Goal: Task Accomplishment & Management: Manage account settings

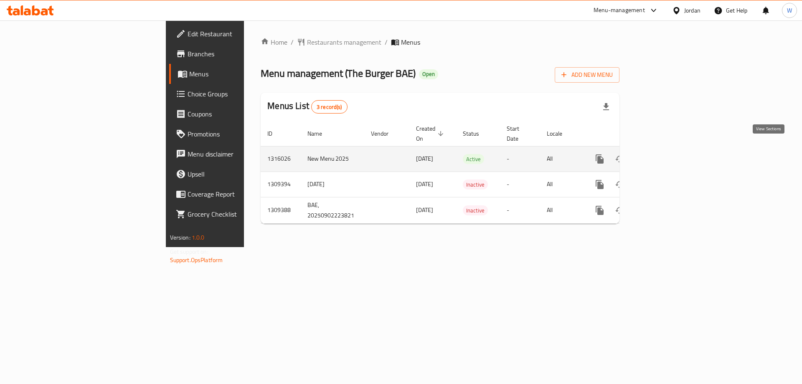
click at [670, 149] on link "enhanced table" at bounding box center [660, 159] width 20 height 20
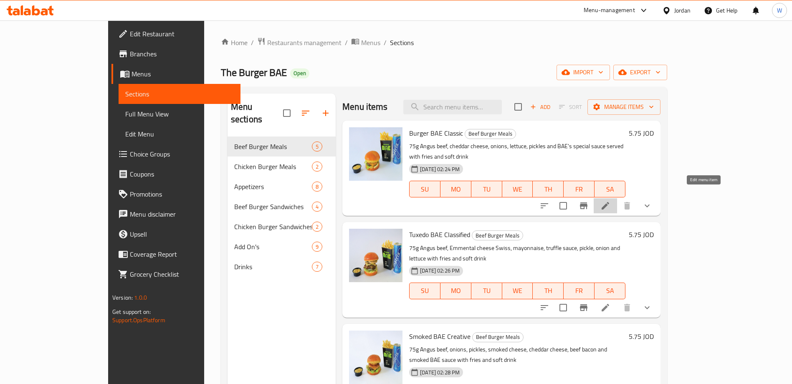
click at [611, 201] on icon at bounding box center [606, 206] width 10 height 10
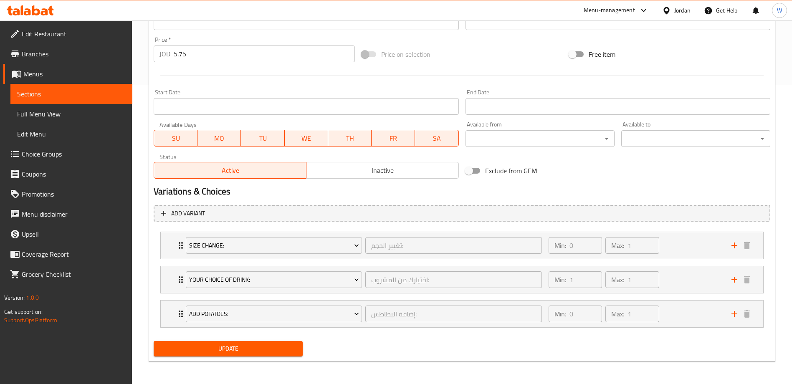
scroll to position [300, 0]
click at [702, 275] on div "Min: 1 ​ Max: 1 ​" at bounding box center [635, 279] width 183 height 27
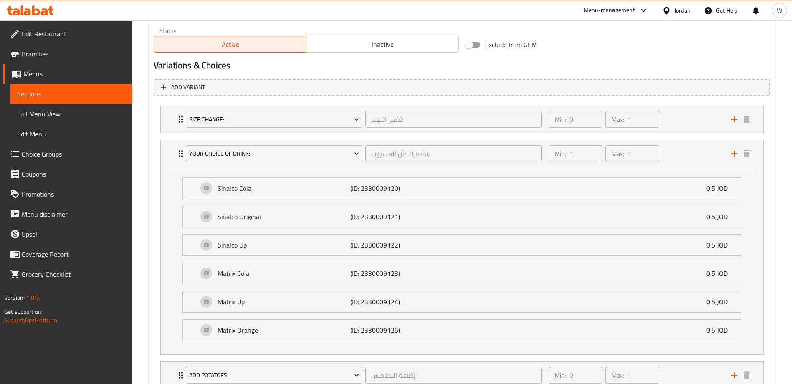
scroll to position [488, 0]
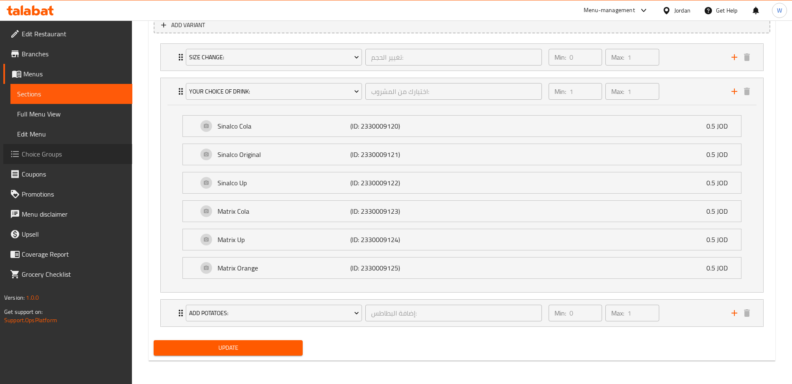
click at [53, 154] on span "Choice Groups" at bounding box center [74, 154] width 104 height 10
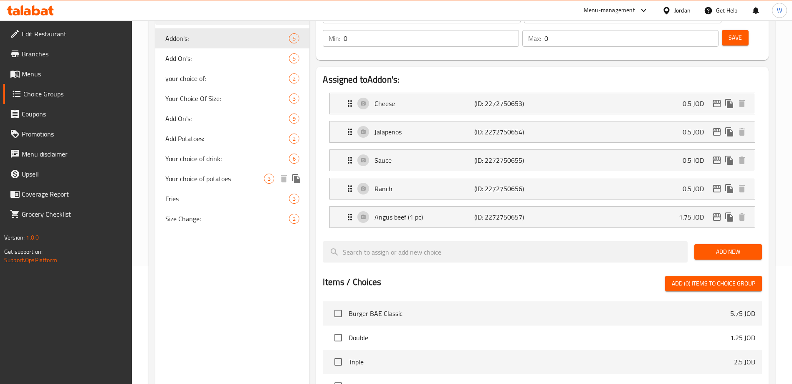
click at [222, 175] on span "Your choice of potatoes" at bounding box center [214, 179] width 99 height 10
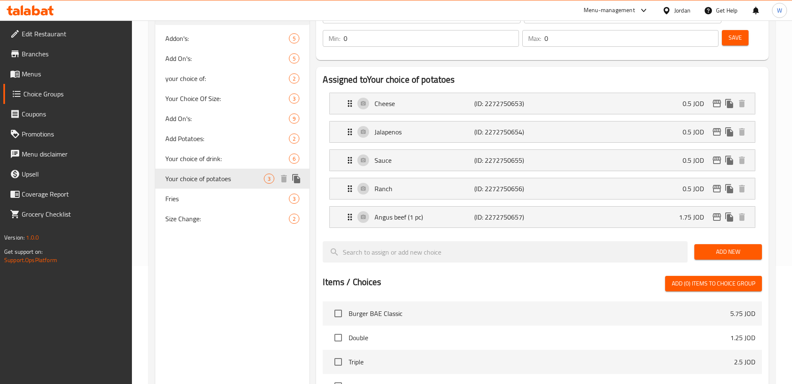
type input "Your choice of potatoes"
type input "اختيارك من البطاطس"
type input "1"
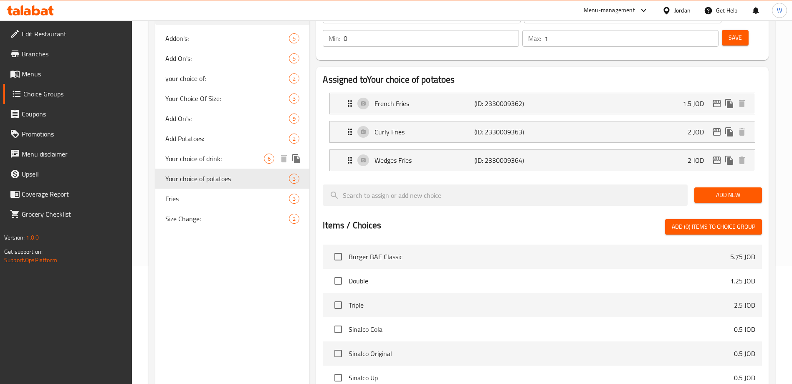
click at [222, 158] on span "Your choice of drink:" at bounding box center [214, 159] width 99 height 10
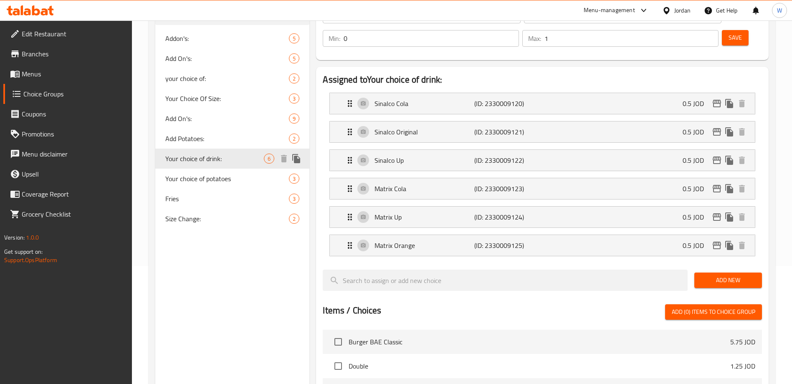
type input "Your choice of drink:"
type input "اختيارك من المشروب:"
type input "1"
click at [226, 139] on span "Add Potatoes:" at bounding box center [214, 139] width 99 height 10
type input "Add Potatoes:"
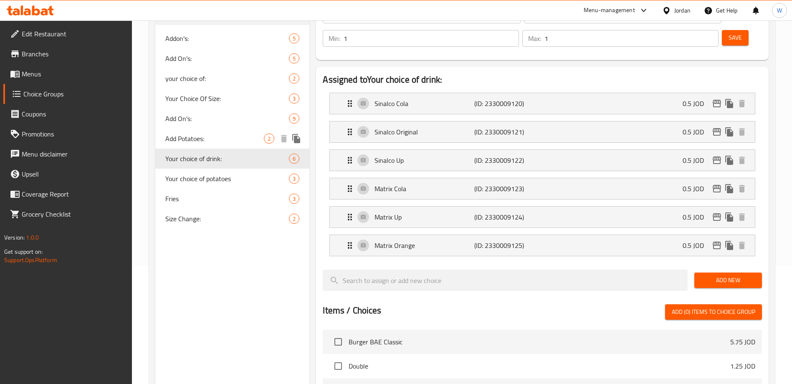
type input "إضافة البطاطس:"
type input "0"
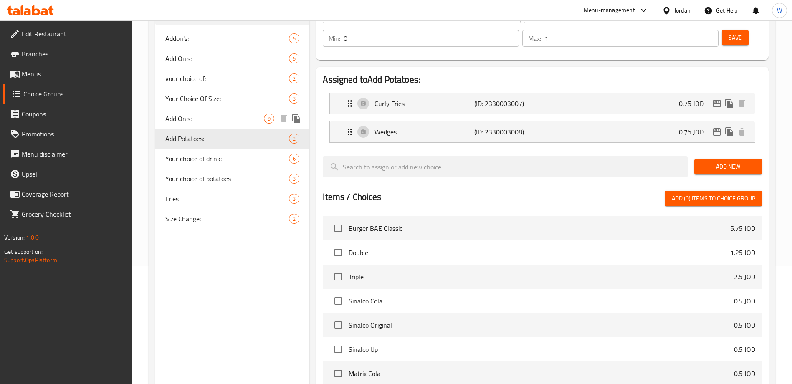
click at [228, 119] on span "Add On's:" at bounding box center [214, 119] width 99 height 10
type input "Add On's:"
type input "الإضافات:"
type input "0"
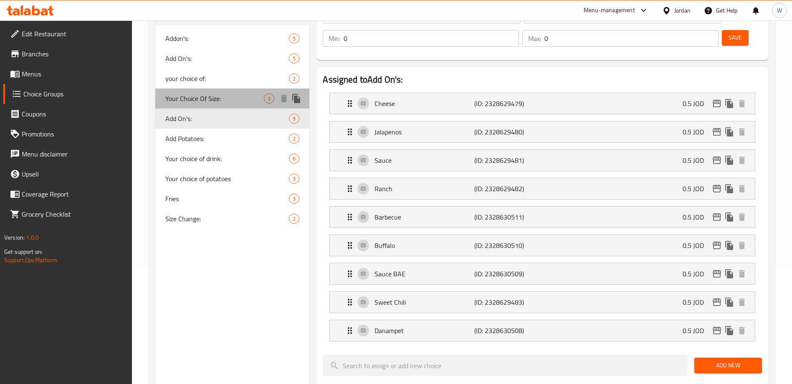
click at [228, 107] on div "Your Choice Of Size: 3" at bounding box center [232, 99] width 154 height 20
type input "Your Choice Of Size:"
type input "إختيارك من الحجم:"
type input "1"
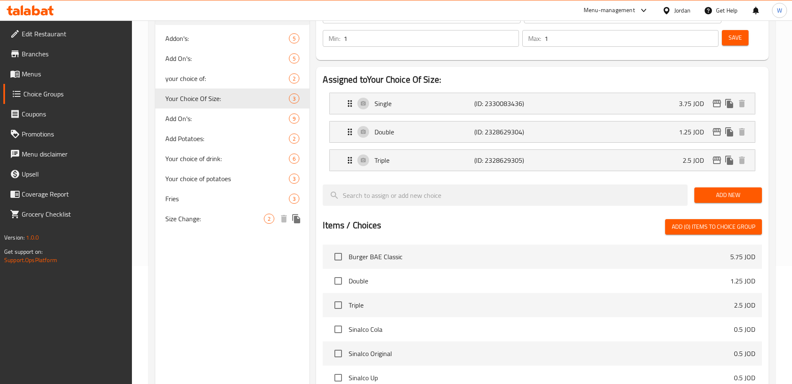
click at [227, 214] on span "Size Change:" at bounding box center [214, 219] width 99 height 10
type input "Size Change:"
type input "تغيير الحجم:"
type input "0"
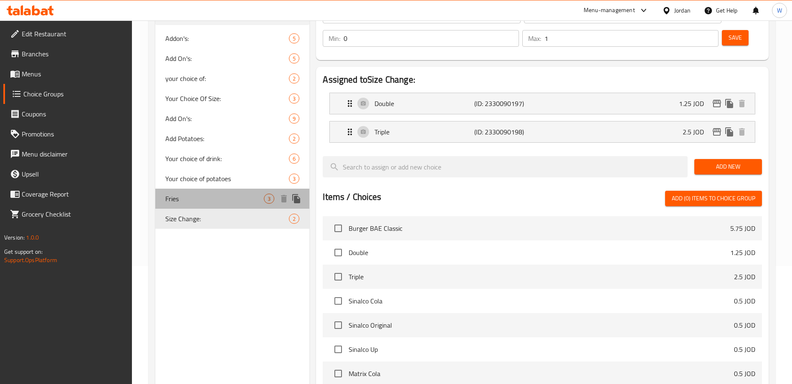
click at [227, 198] on span "Fries" at bounding box center [214, 199] width 99 height 10
type input "Fries"
type input "بطاطا"
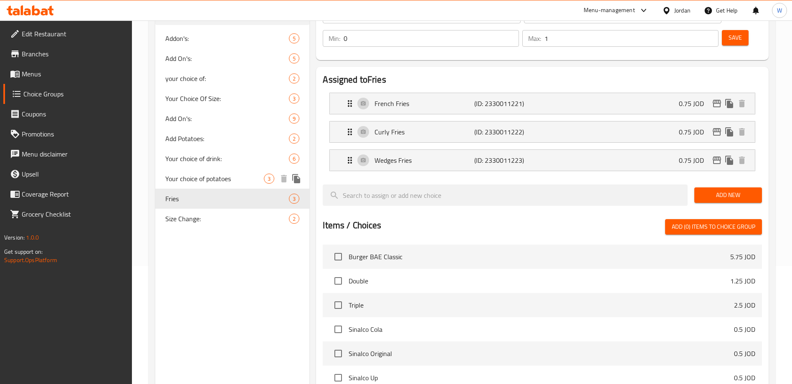
click at [225, 183] on span "Your choice of potatoes" at bounding box center [214, 179] width 99 height 10
type input "Your choice of potatoes"
type input "اختيارك من البطاطس"
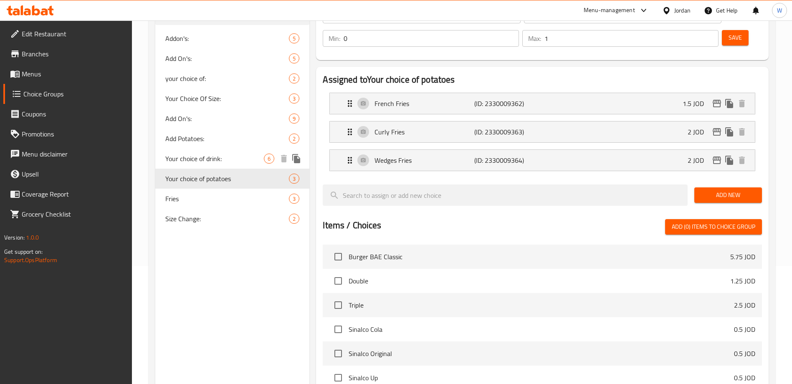
click at [226, 149] on div "Your choice of drink: 6" at bounding box center [232, 159] width 154 height 20
type input "Your choice of drink:"
type input "اختيارك من المشروب:"
type input "1"
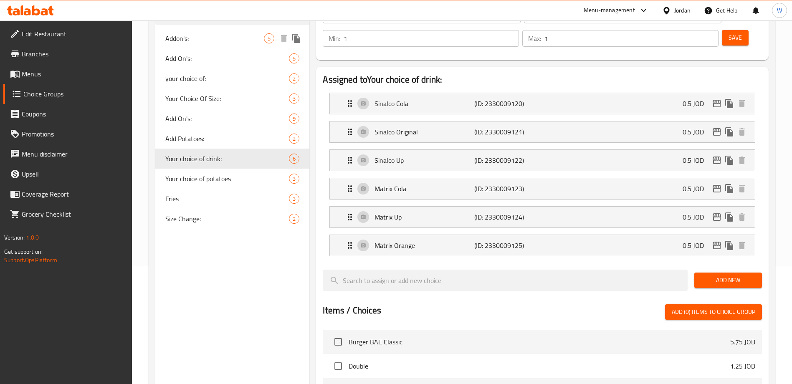
click at [228, 42] on span "Addon's:" at bounding box center [214, 38] width 99 height 10
type input "Addon's:"
type input "الإضافات:"
type input "0"
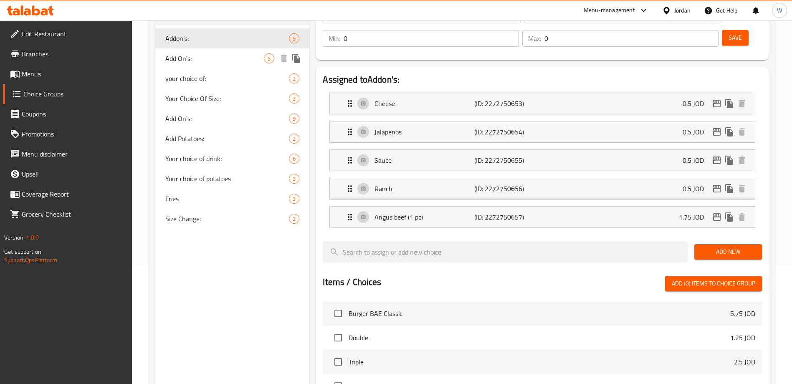
click at [228, 56] on span "Add On's:" at bounding box center [214, 58] width 99 height 10
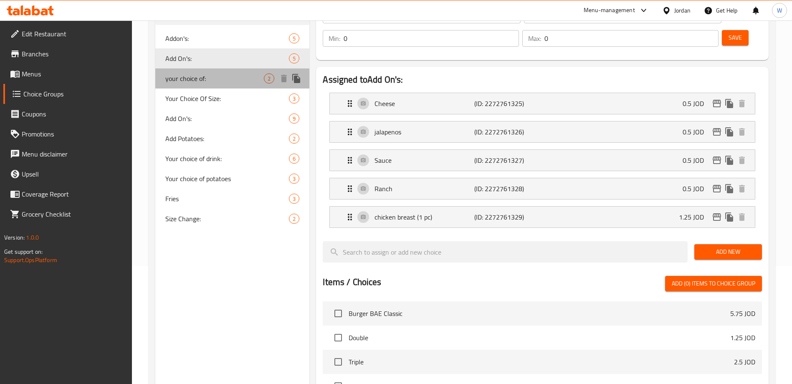
click at [229, 80] on span "your choice of:" at bounding box center [214, 79] width 99 height 10
type input "your choice of:"
type input "اختيارك من"
type input "1"
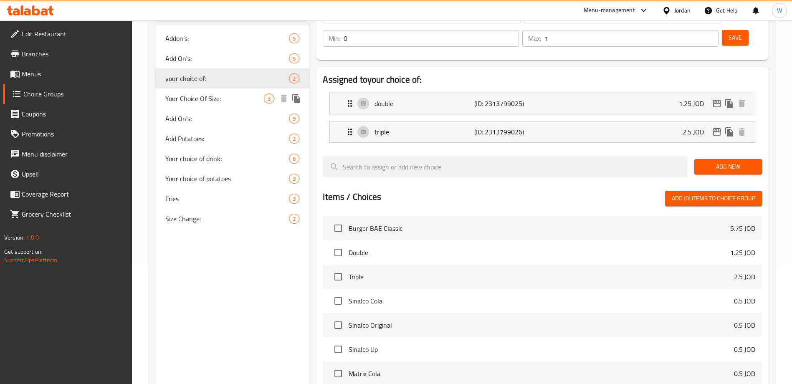
click at [233, 106] on div "Your Choice Of Size: 3" at bounding box center [232, 99] width 154 height 20
type input "Your Choice Of Size:"
type input "إختيارك من الحجم:"
type input "1"
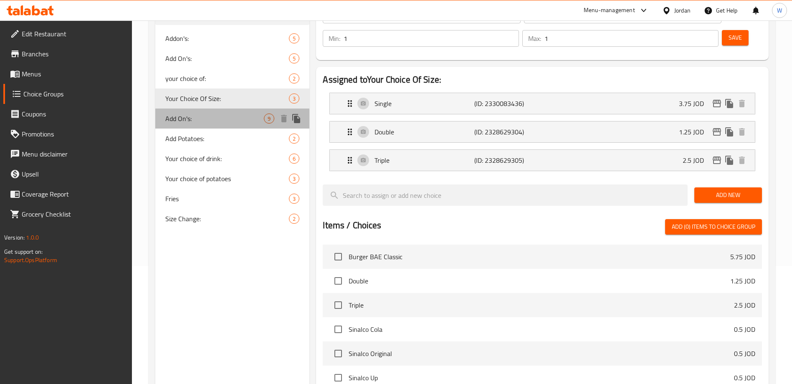
click at [231, 117] on span "Add On's:" at bounding box center [214, 119] width 99 height 10
type input "Add On's:"
type input "الإضافات:"
type input "0"
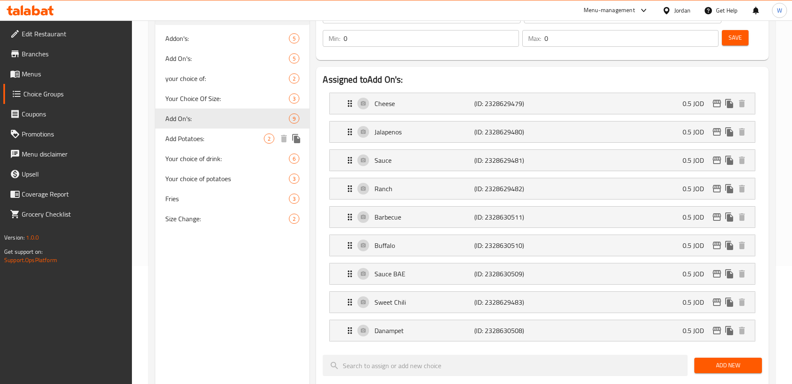
click at [234, 132] on div "Add Potatoes: 2" at bounding box center [232, 139] width 154 height 20
type input "Add Potatoes:"
type input "إضافة البطاطس:"
type input "1"
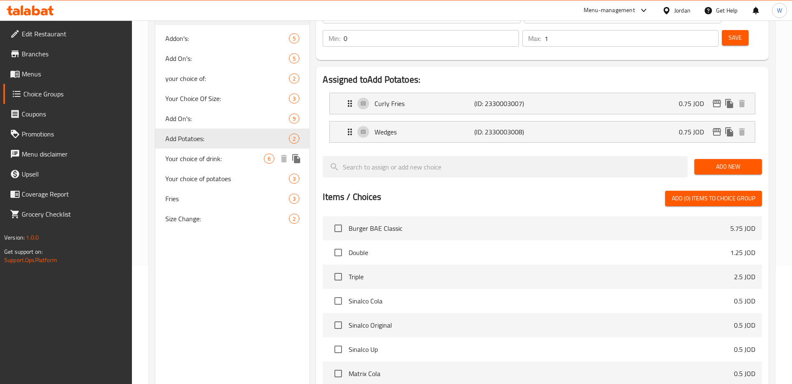
click at [231, 159] on span "Your choice of drink:" at bounding box center [214, 159] width 99 height 10
type input "Your choice of drink:"
type input "اختيارك من المشروب:"
type input "1"
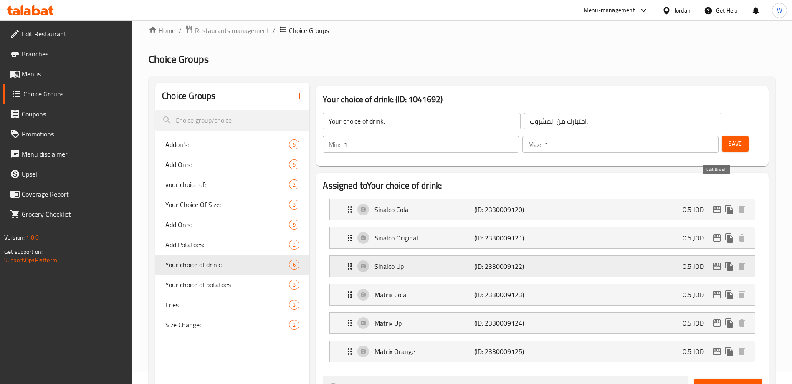
scroll to position [0, 0]
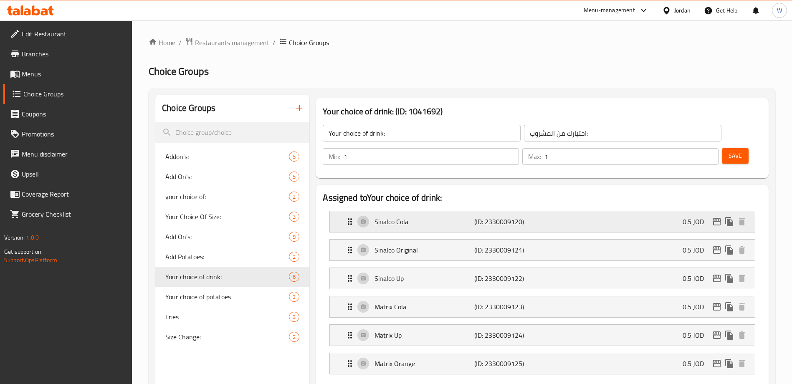
click at [675, 211] on div "Sinalco Cola (ID: 2330009120) 0.5 JOD" at bounding box center [545, 221] width 400 height 21
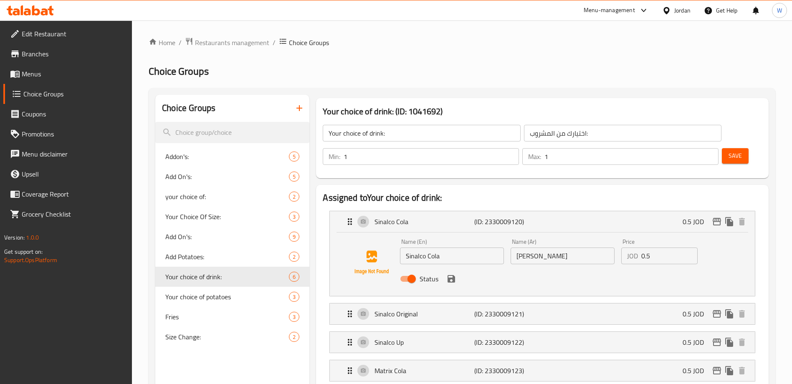
click at [655, 248] on input "0.5" at bounding box center [670, 256] width 56 height 17
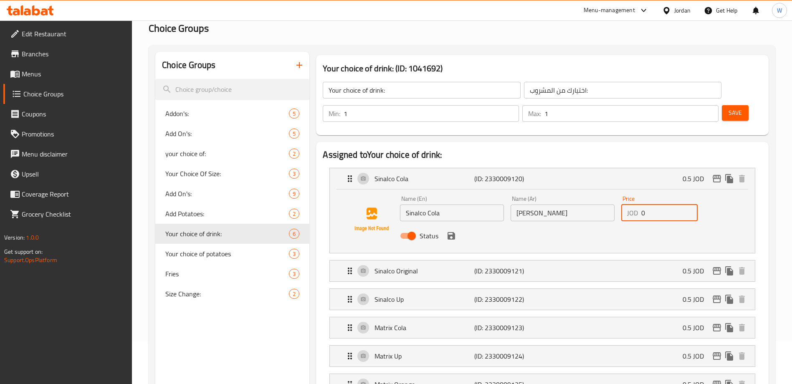
scroll to position [63, 0]
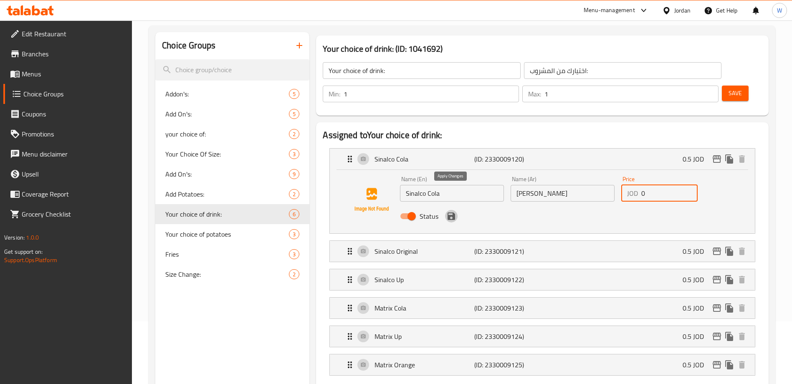
click at [450, 213] on icon "save" at bounding box center [452, 217] width 8 height 8
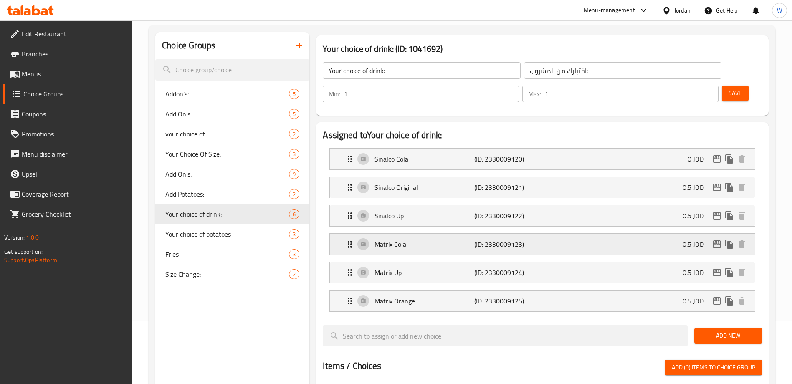
type input "0"
click at [645, 177] on div "Sinalco Original (ID: 2330009121) 0.5 JOD" at bounding box center [545, 187] width 400 height 21
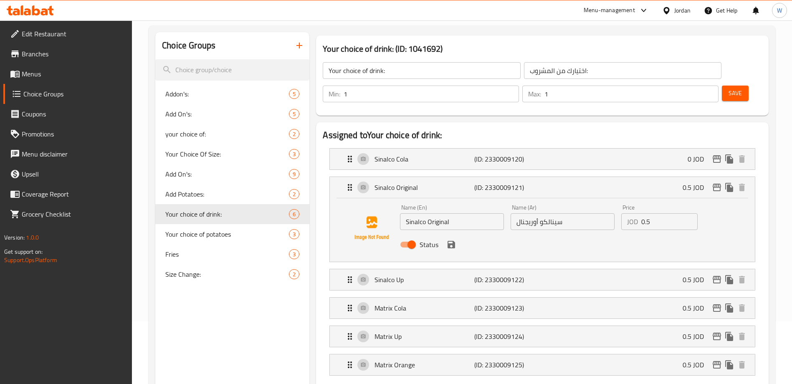
click at [660, 213] on input "0.5" at bounding box center [670, 221] width 56 height 17
click at [455, 240] on icon "save" at bounding box center [452, 245] width 10 height 10
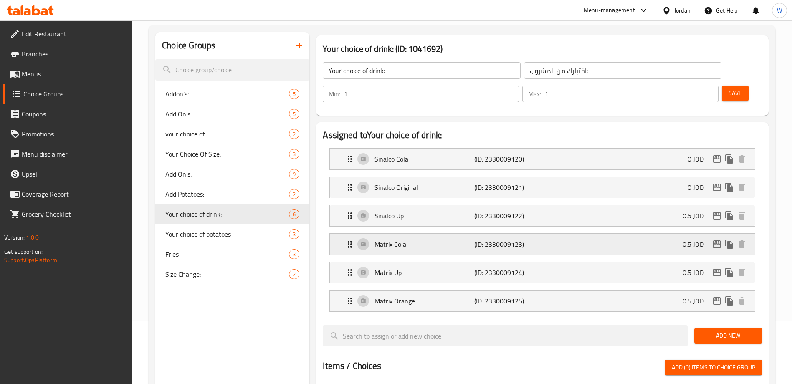
type input "0"
click at [667, 206] on div "Sinalco Up (ID: 2330009122) 0.5 JOD" at bounding box center [545, 216] width 400 height 21
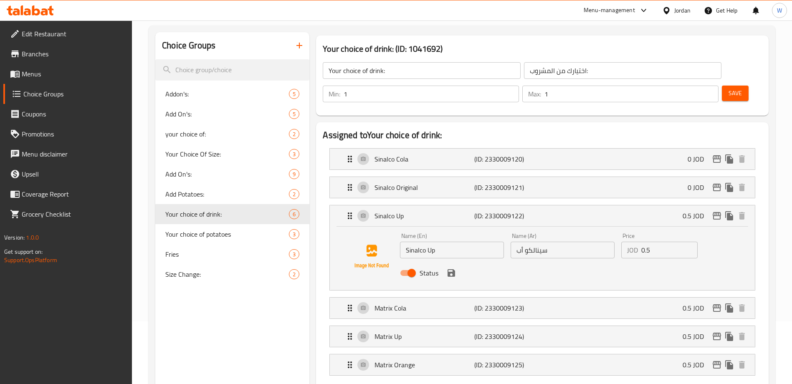
click at [665, 242] on input "0.5" at bounding box center [670, 250] width 56 height 17
click at [451, 269] on icon "save" at bounding box center [452, 273] width 8 height 8
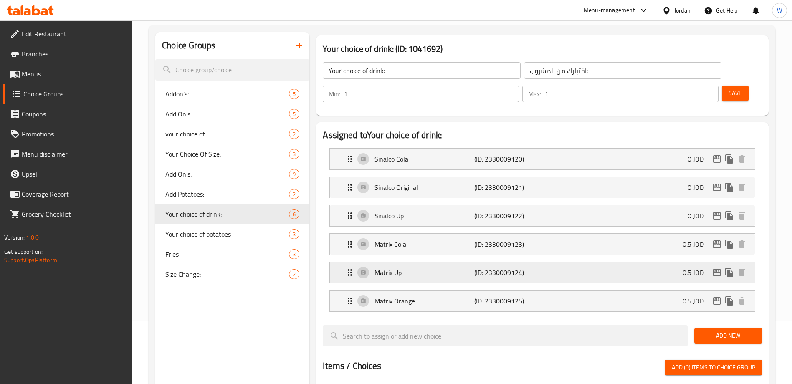
type input "0"
click at [675, 234] on div "Matrix Cola (ID: 2330009123) 0.5 JOD" at bounding box center [545, 244] width 400 height 21
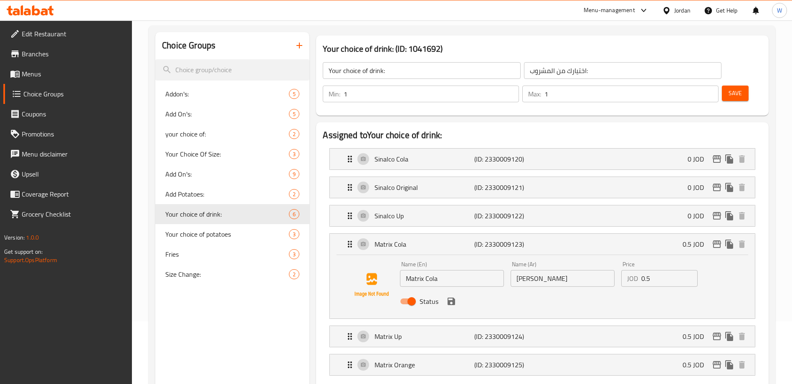
click at [658, 270] on input "0.5" at bounding box center [670, 278] width 56 height 17
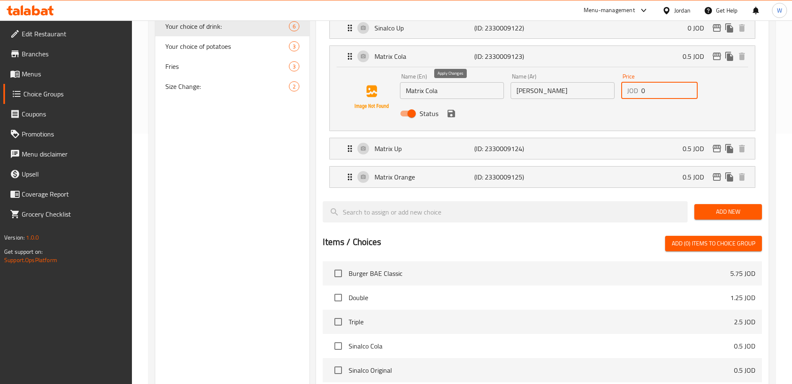
click at [449, 110] on icon "save" at bounding box center [452, 114] width 8 height 8
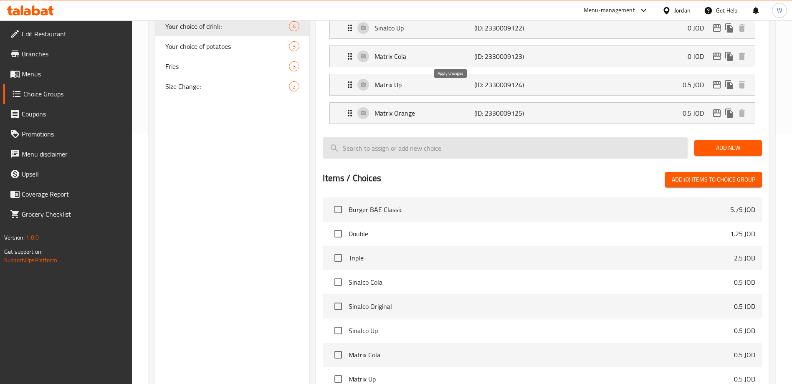
type input "0"
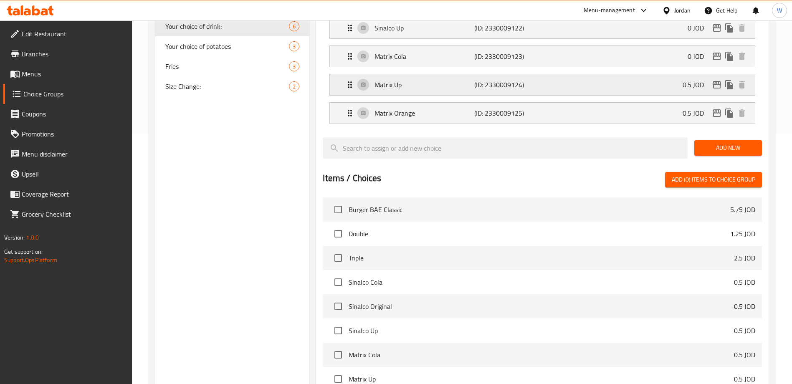
click at [641, 74] on div "Matrix Up (ID: 2330009124) 0.5 JOD" at bounding box center [545, 84] width 400 height 21
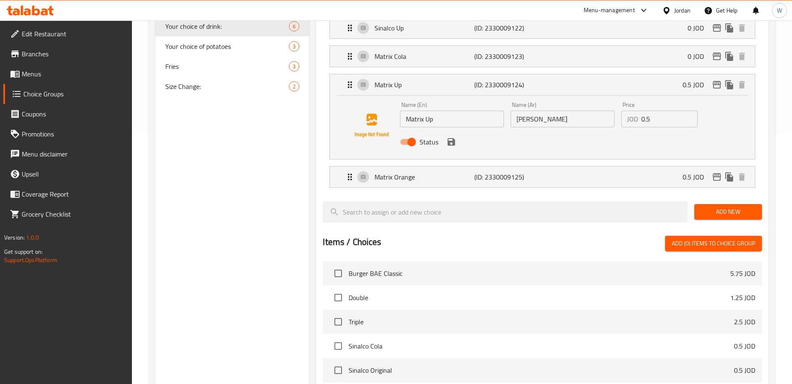
click at [665, 111] on input "0.5" at bounding box center [670, 119] width 56 height 17
click at [451, 138] on icon "save" at bounding box center [452, 142] width 8 height 8
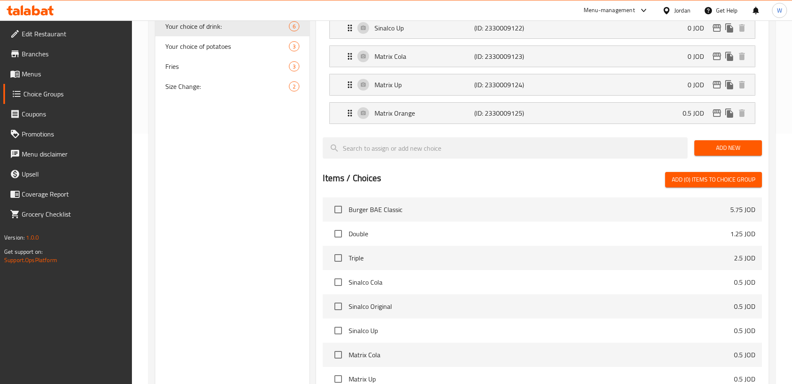
type input "0"
click at [649, 103] on div "Matrix Orange (ID: 2330009125) 0.5 JOD" at bounding box center [545, 113] width 400 height 21
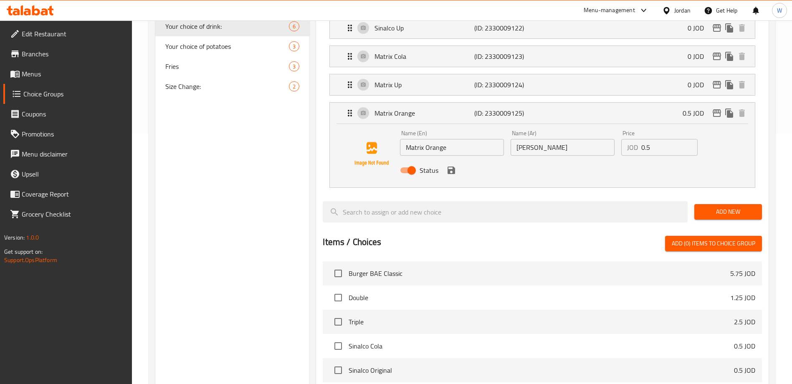
click at [654, 139] on input "0.5" at bounding box center [670, 147] width 56 height 17
click at [455, 167] on icon "save" at bounding box center [452, 171] width 8 height 8
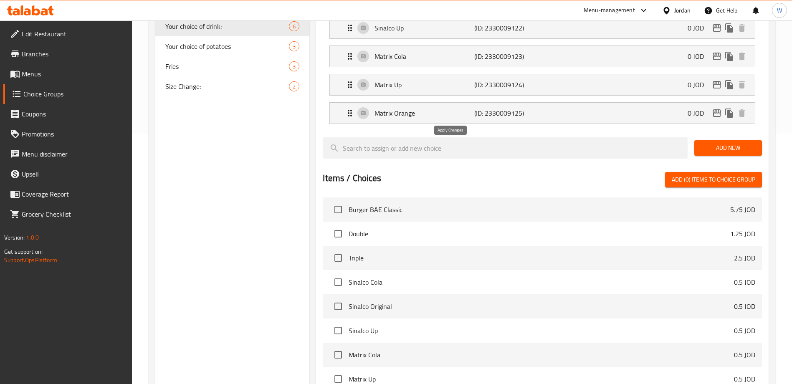
type input "0"
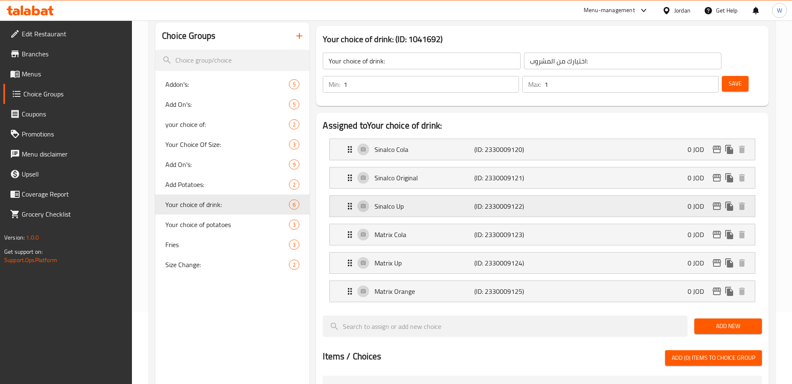
scroll to position [0, 0]
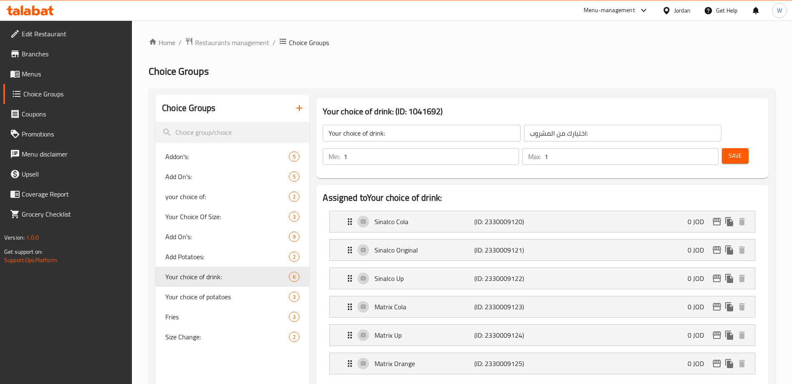
click at [729, 151] on span "Save" at bounding box center [735, 156] width 13 height 10
click at [32, 56] on span "Branches" at bounding box center [74, 54] width 104 height 10
